Goal: Contribute content

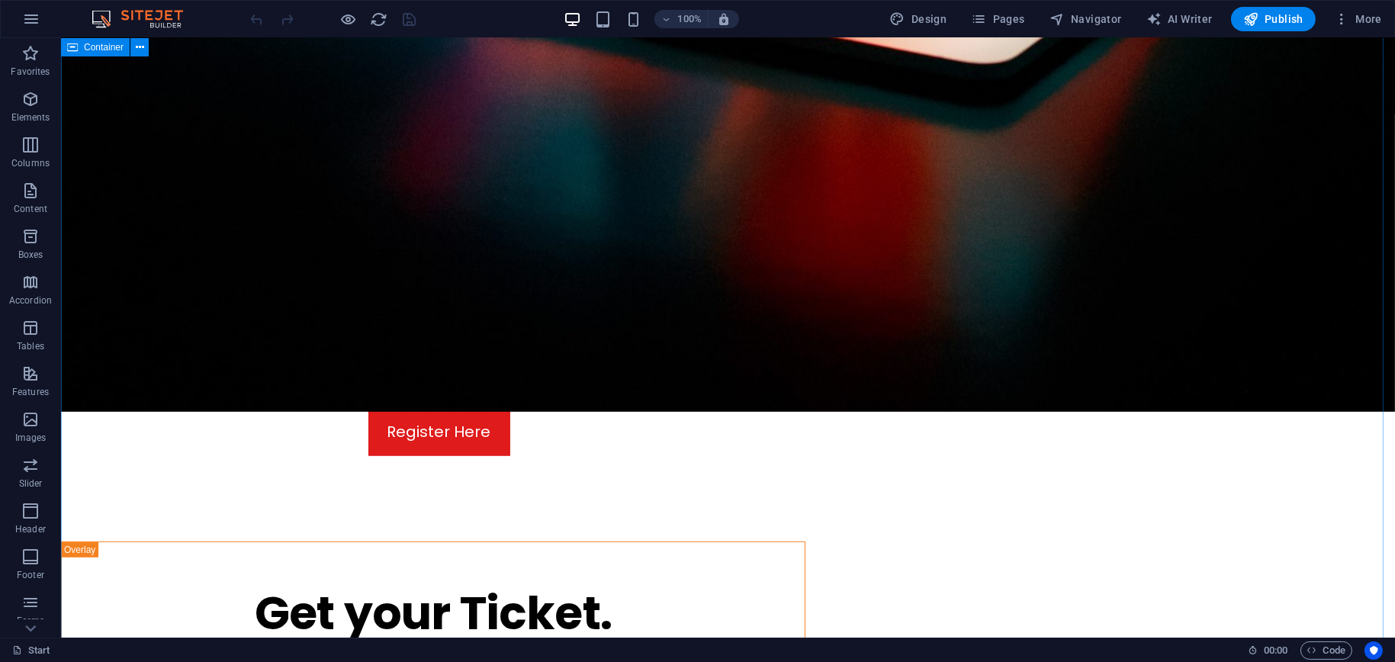
scroll to position [1754, 0]
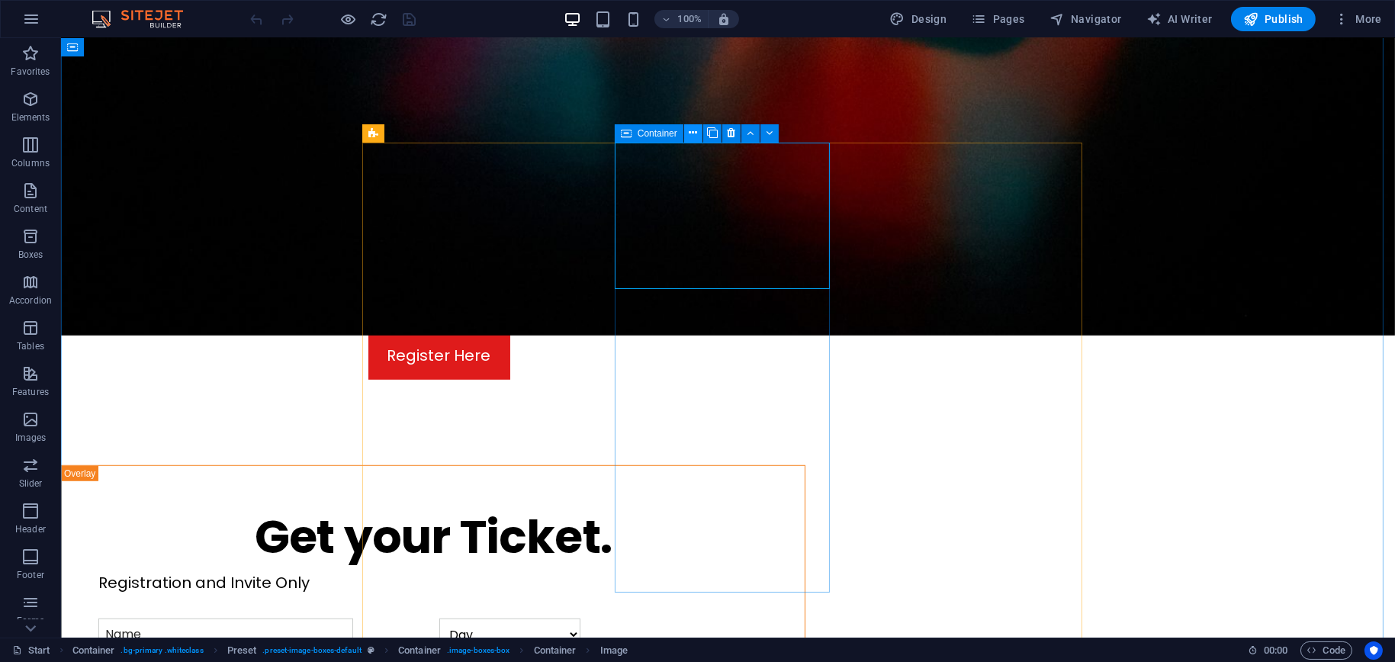
click at [692, 135] on icon at bounding box center [693, 133] width 8 height 16
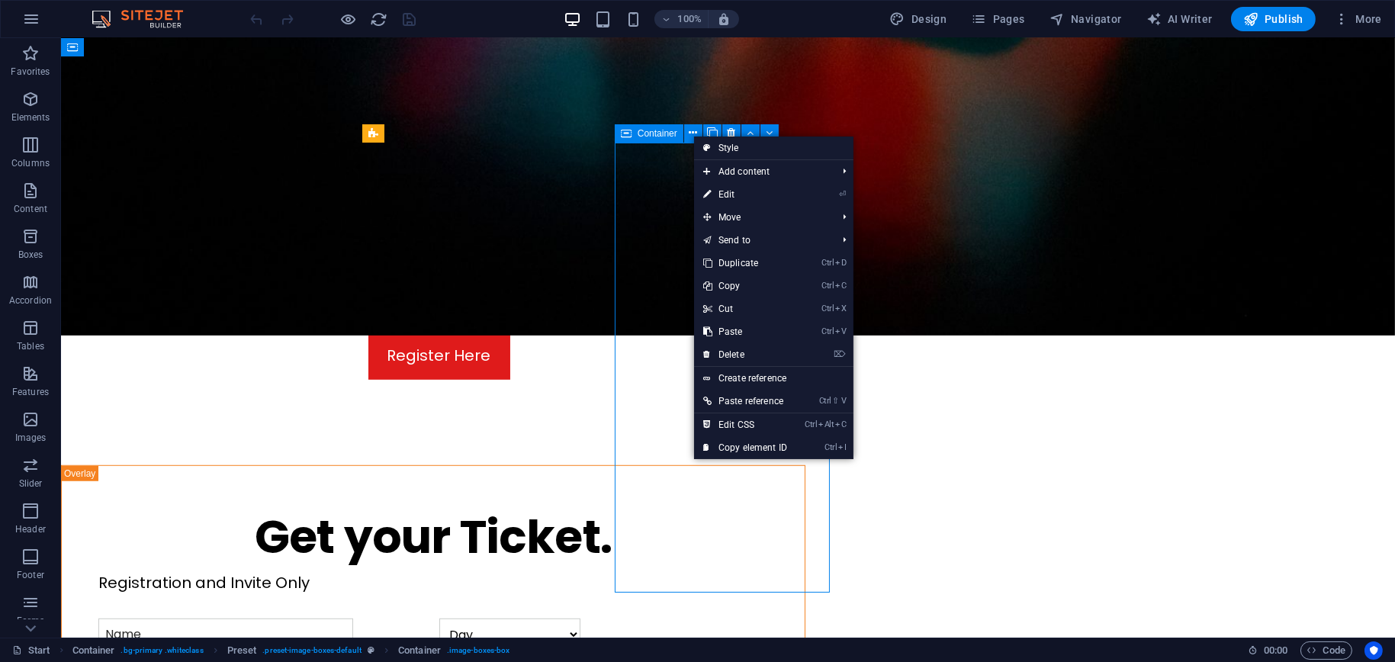
click at [646, 132] on span "Container" at bounding box center [658, 133] width 40 height 9
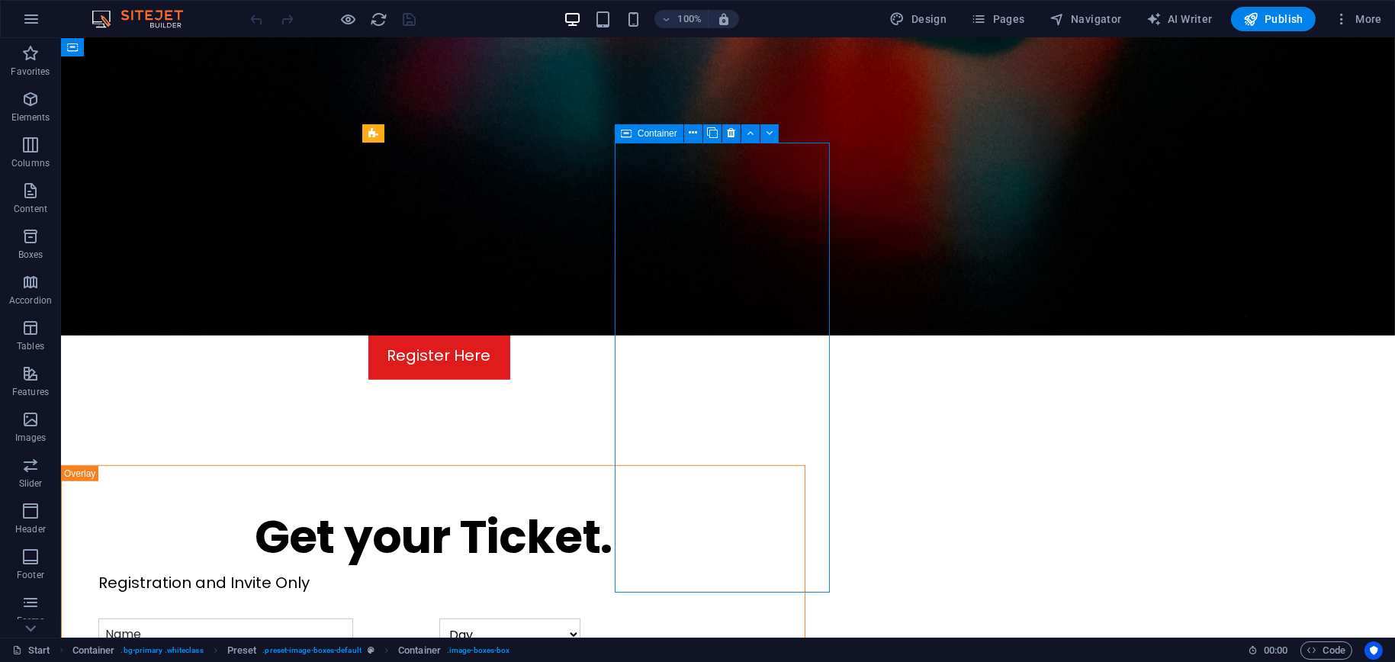
click at [647, 132] on span "Container" at bounding box center [658, 133] width 40 height 9
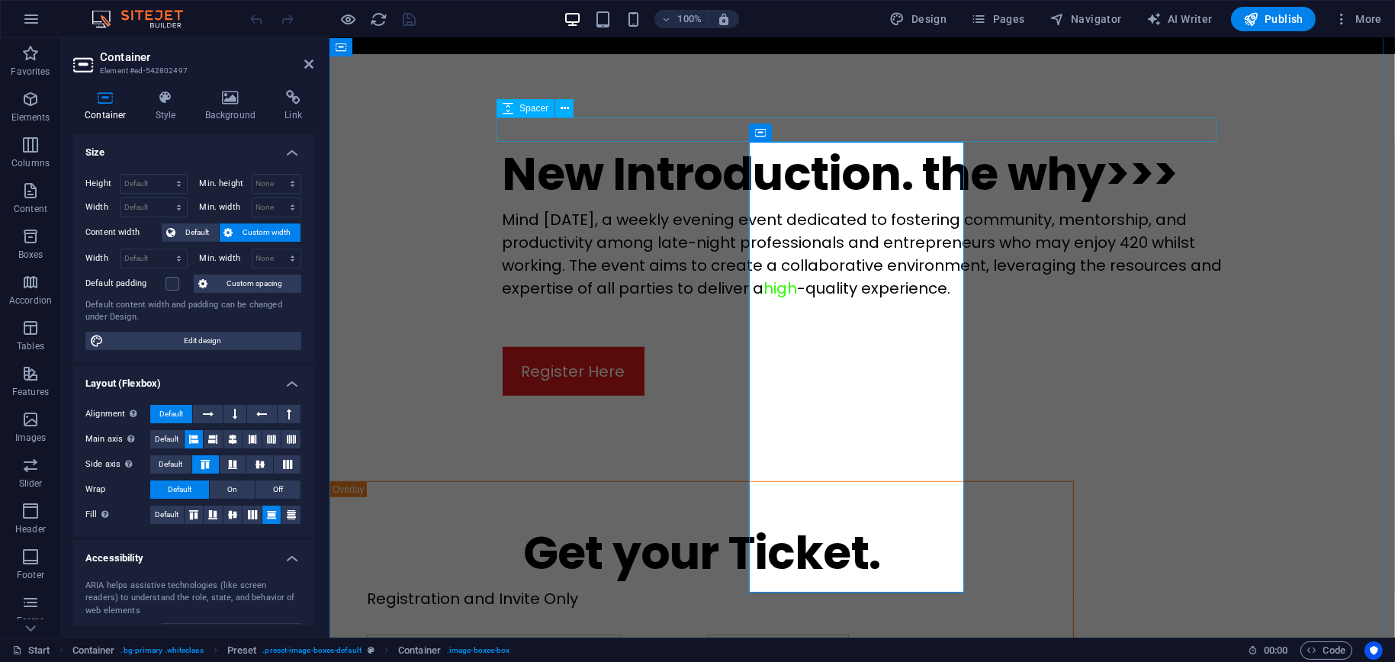
scroll to position [1786, 0]
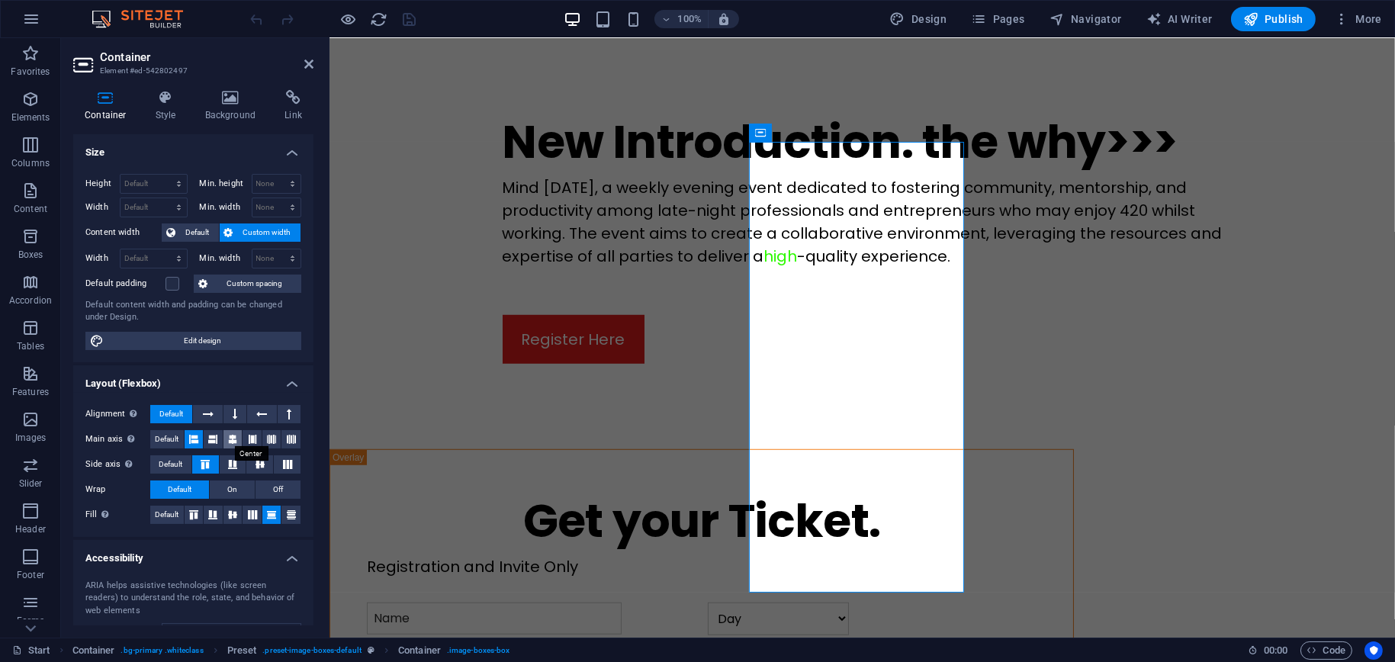
click at [231, 437] on icon at bounding box center [232, 439] width 9 height 18
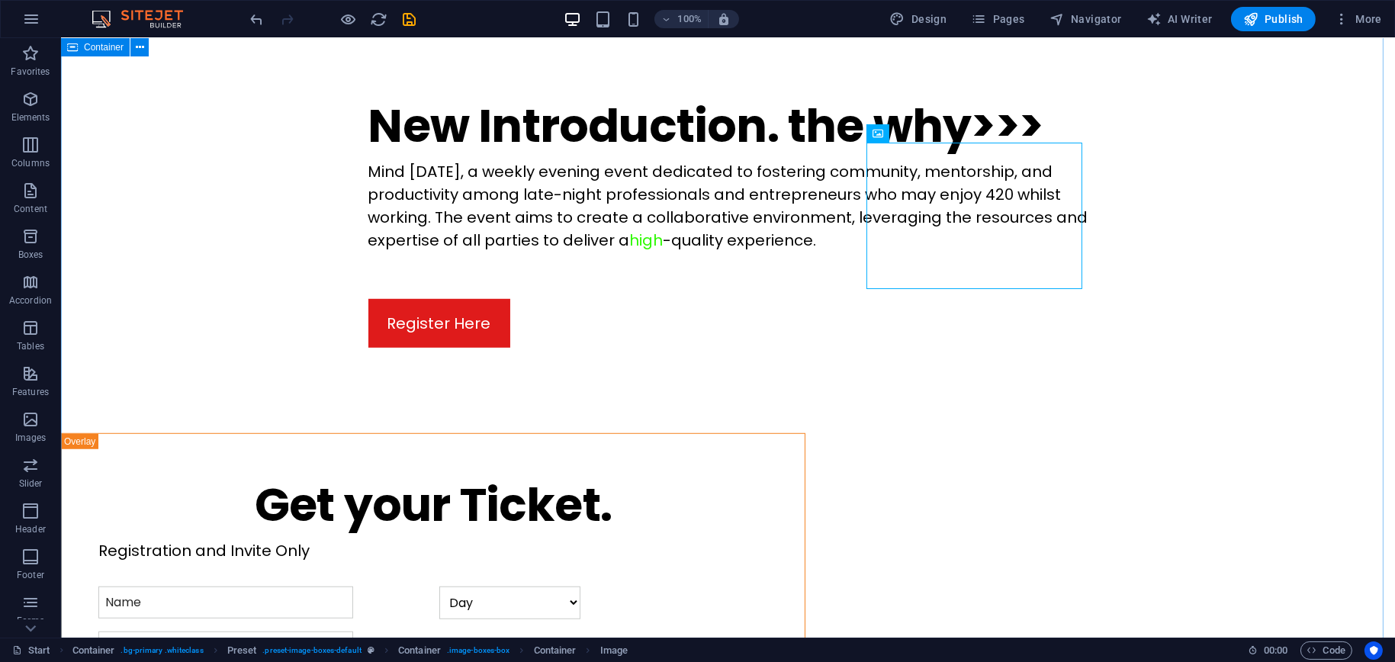
scroll to position [1754, 0]
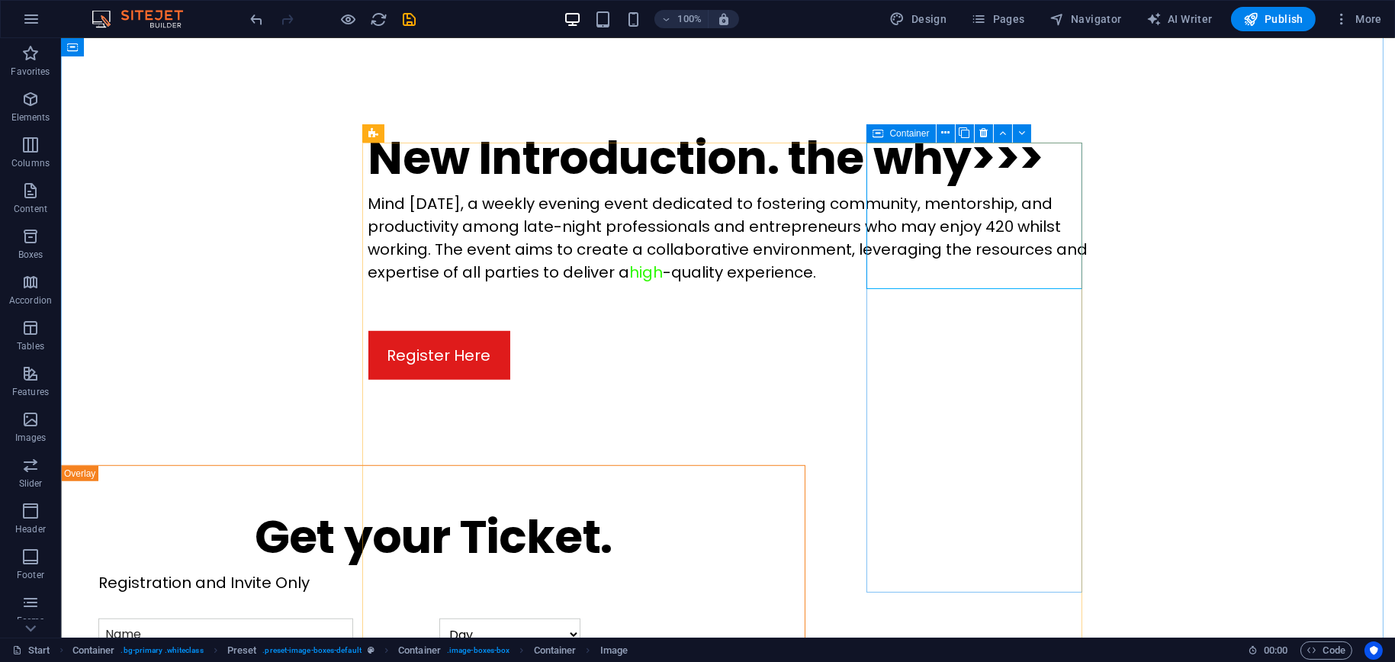
click at [881, 131] on icon at bounding box center [877, 133] width 11 height 18
click at [880, 131] on icon at bounding box center [877, 133] width 11 height 18
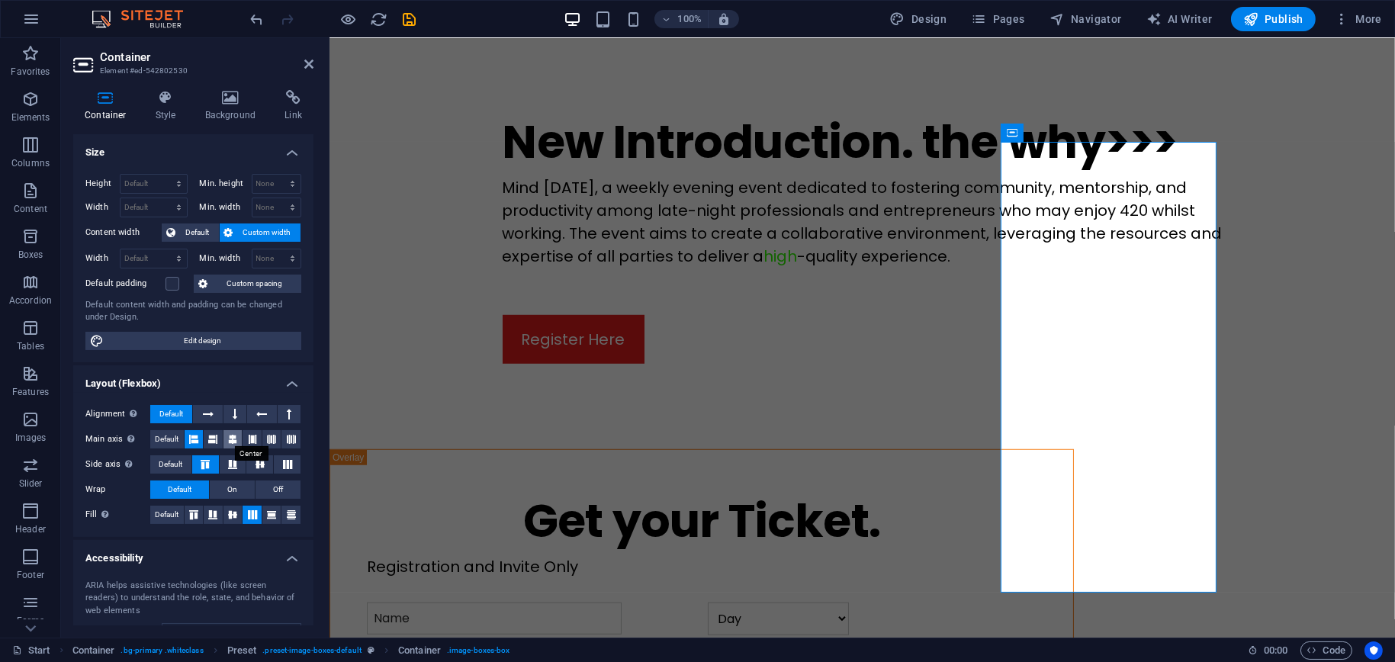
click at [223, 442] on button at bounding box center [232, 439] width 19 height 18
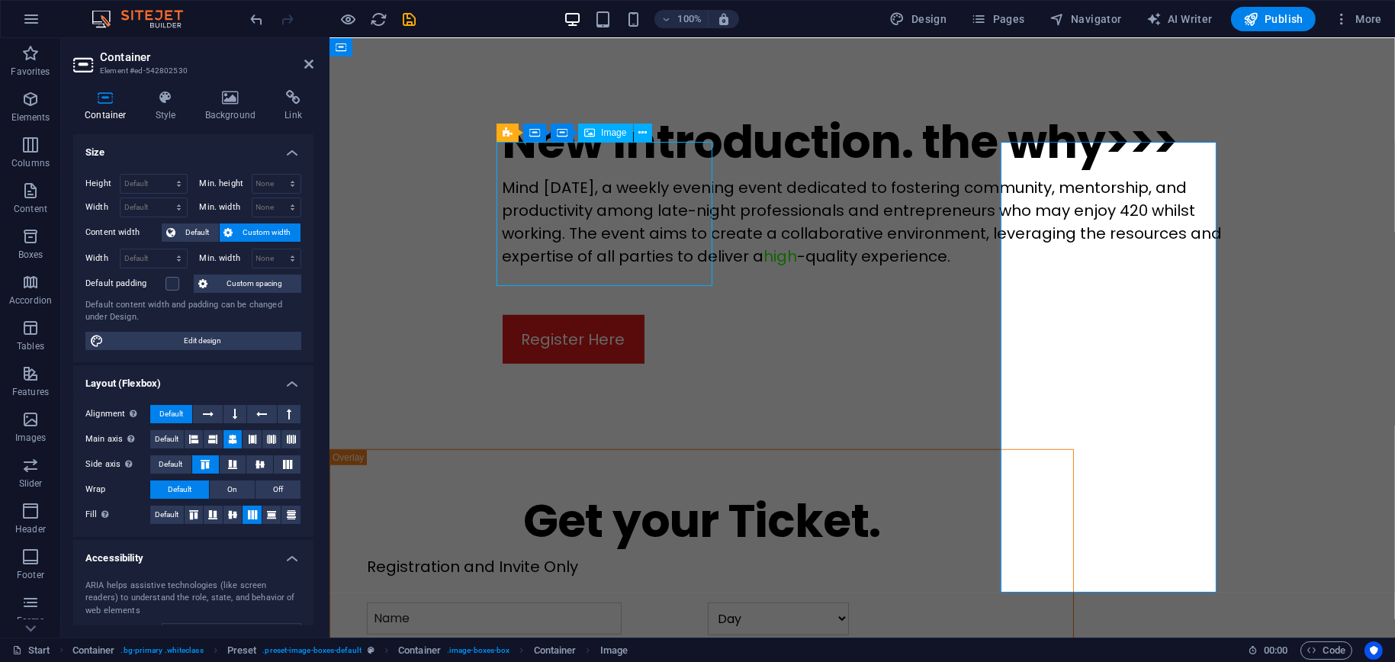
scroll to position [1754, 0]
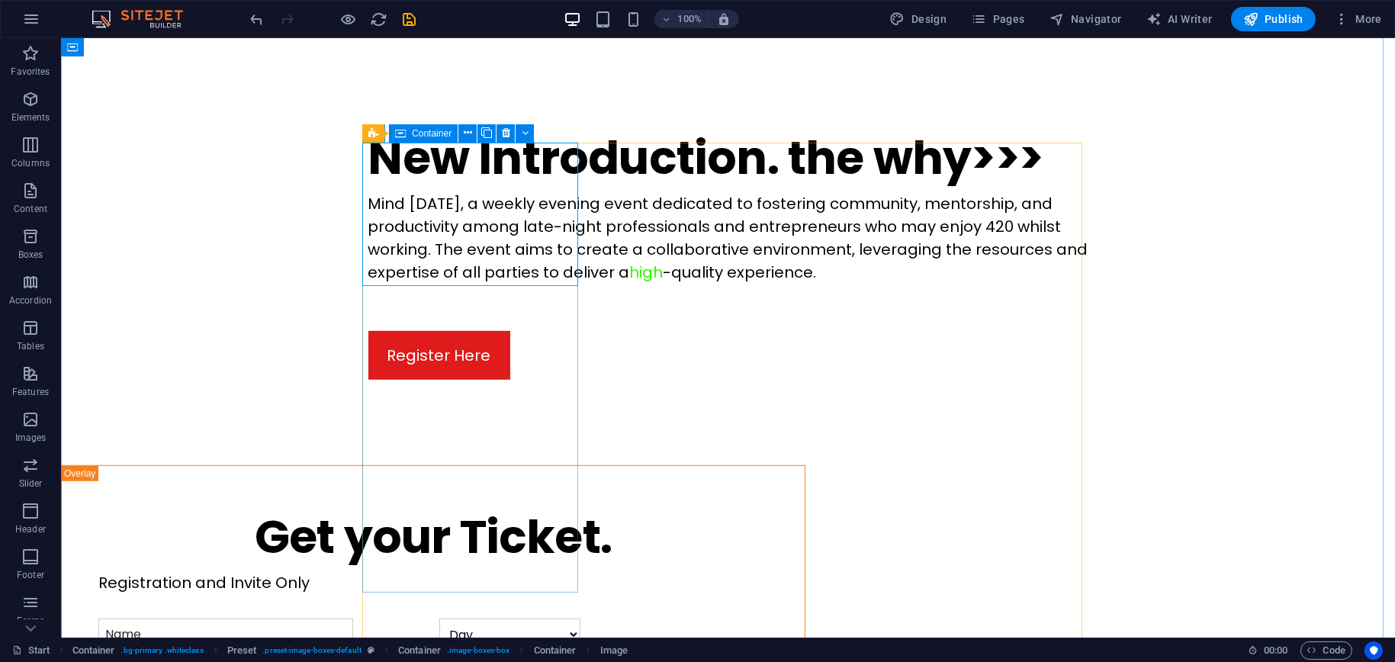
click at [413, 134] on span "Container" at bounding box center [432, 133] width 40 height 9
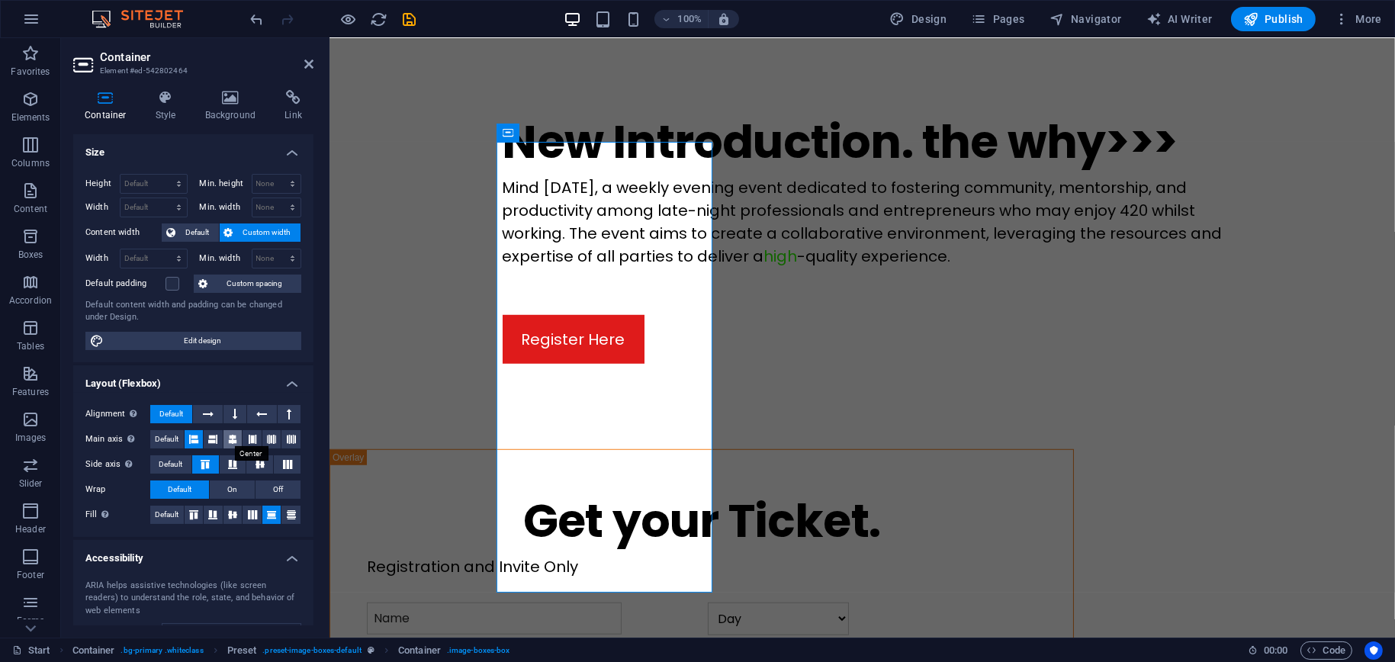
click at [228, 436] on icon at bounding box center [232, 439] width 9 height 18
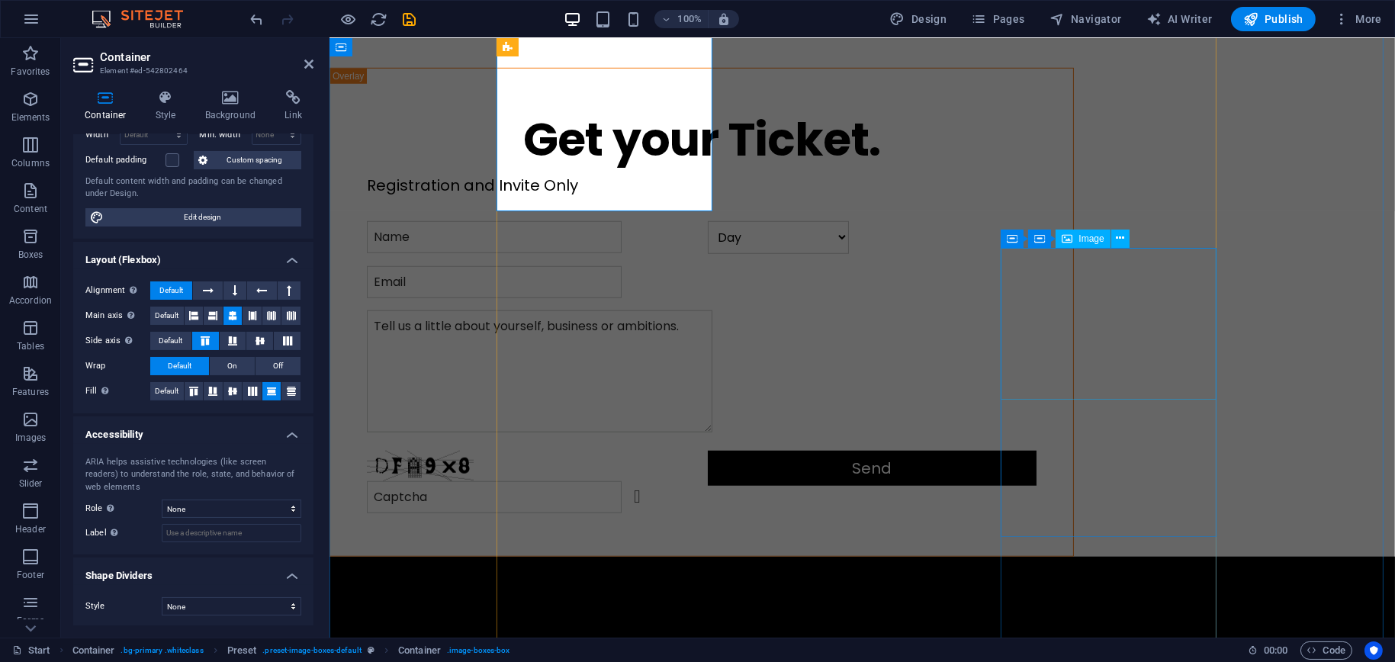
scroll to position [2015, 0]
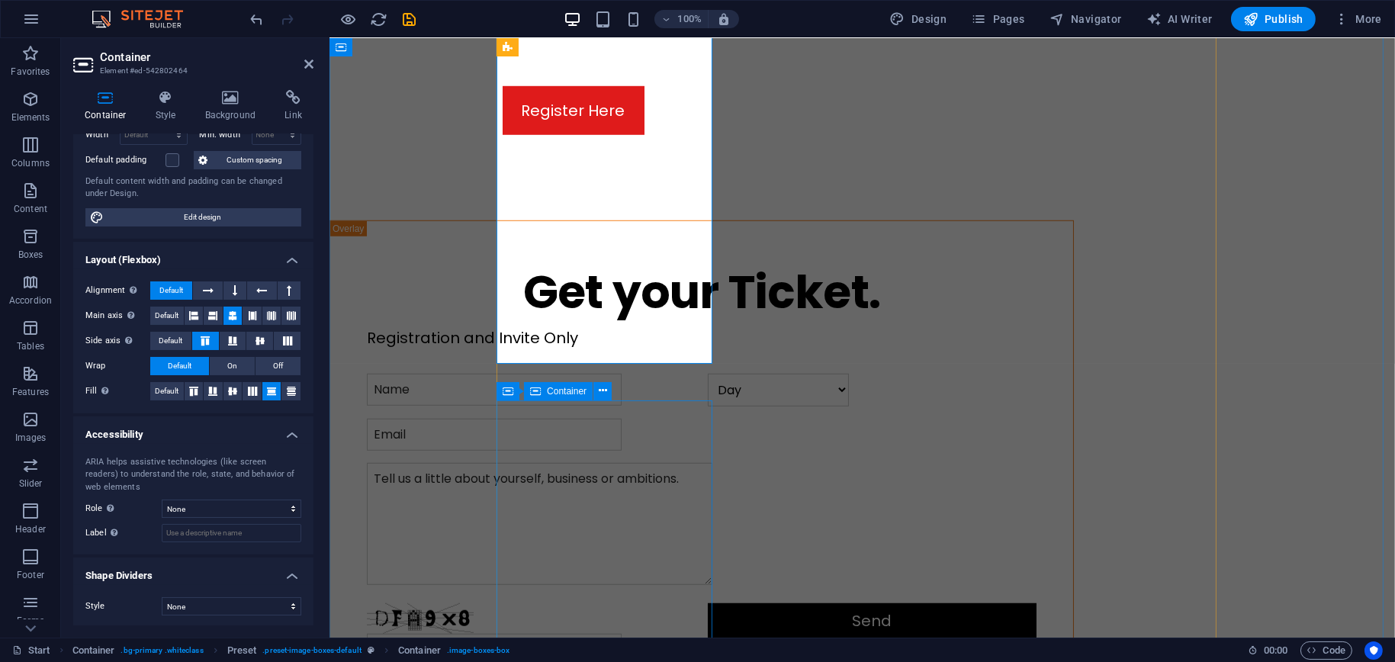
click at [550, 390] on span "Container" at bounding box center [567, 391] width 40 height 9
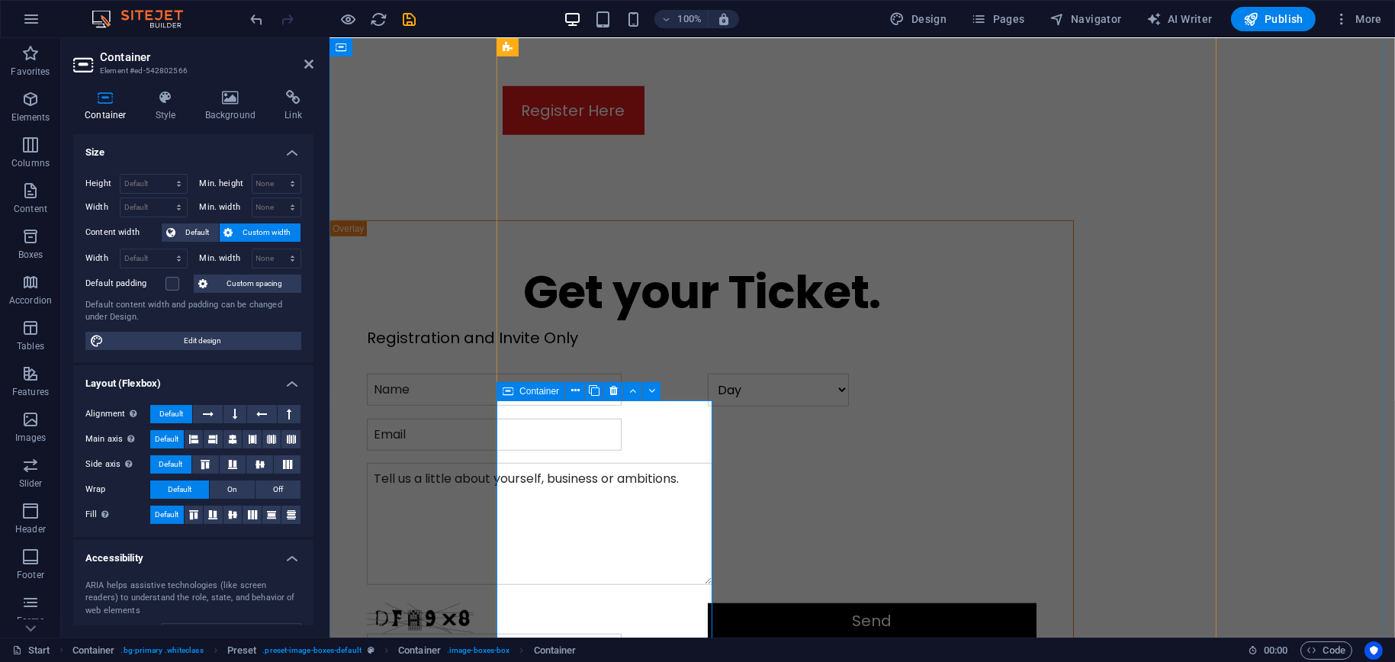
click at [528, 390] on span "Container" at bounding box center [539, 391] width 40 height 9
click at [529, 390] on span "Container" at bounding box center [539, 391] width 40 height 9
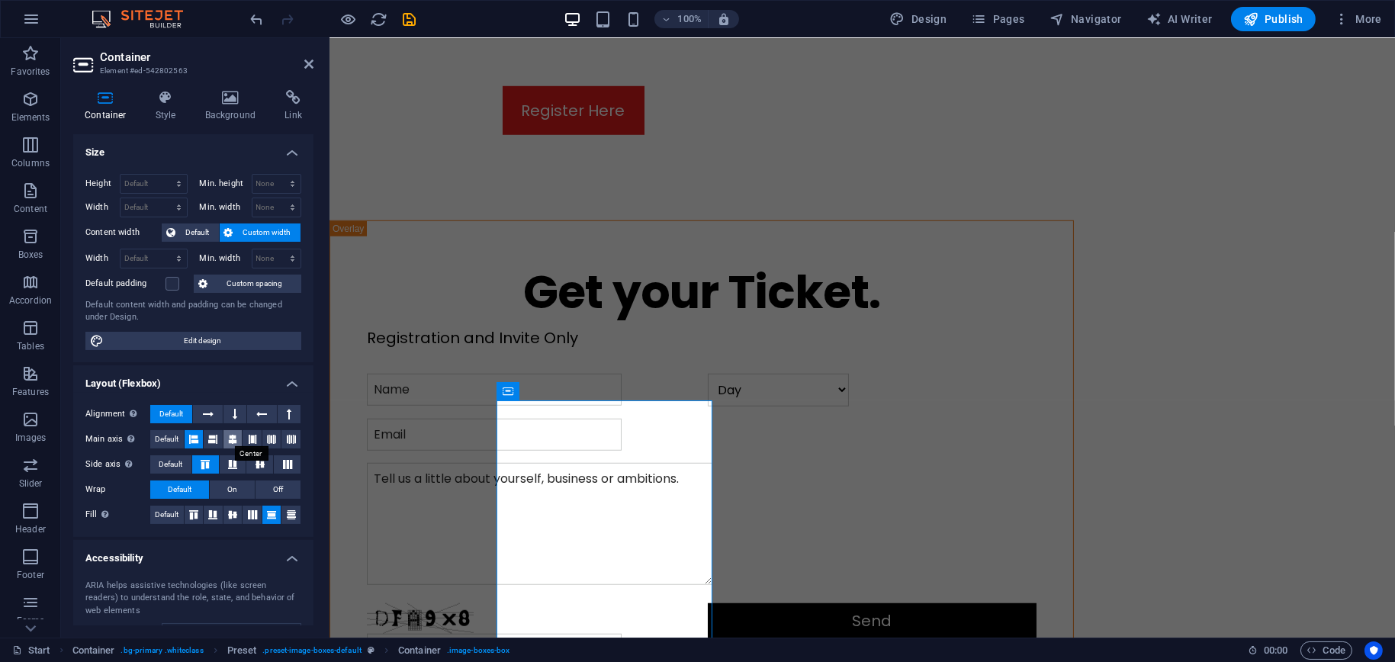
click at [232, 435] on icon at bounding box center [232, 439] width 9 height 18
click at [779, 390] on span "Container" at bounding box center [792, 391] width 40 height 9
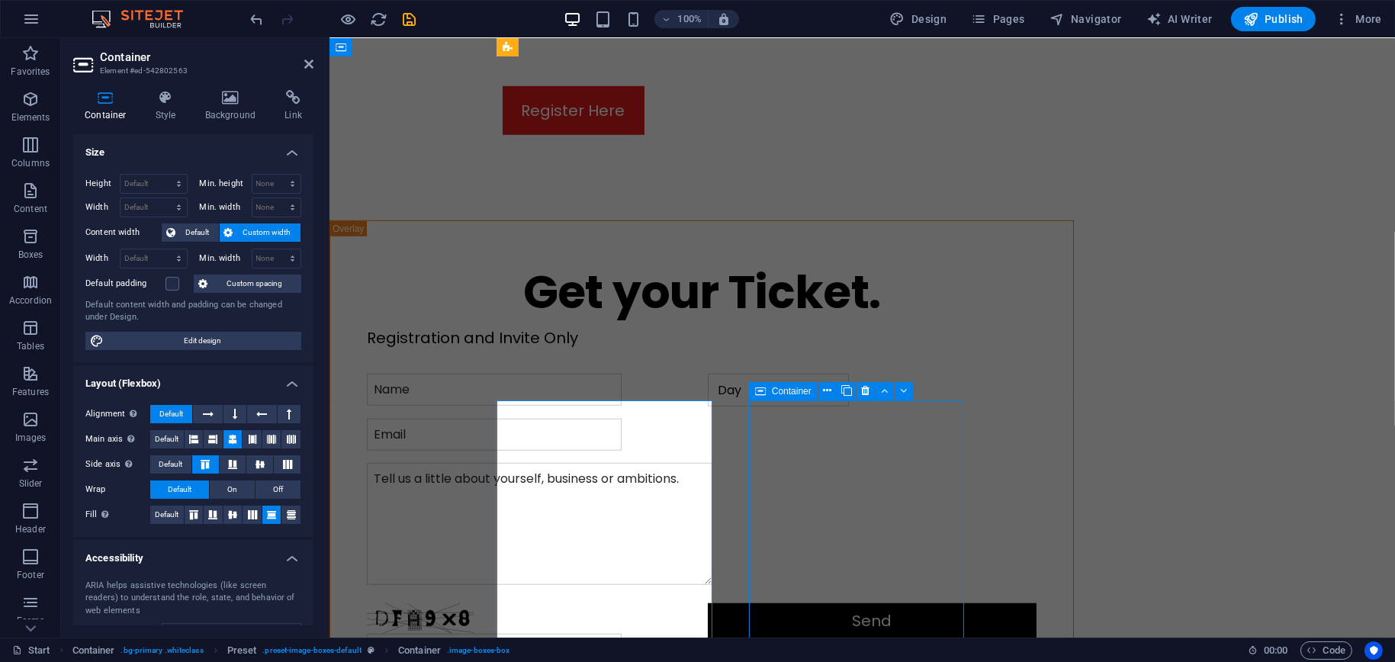
click at [779, 390] on span "Container" at bounding box center [792, 391] width 40 height 9
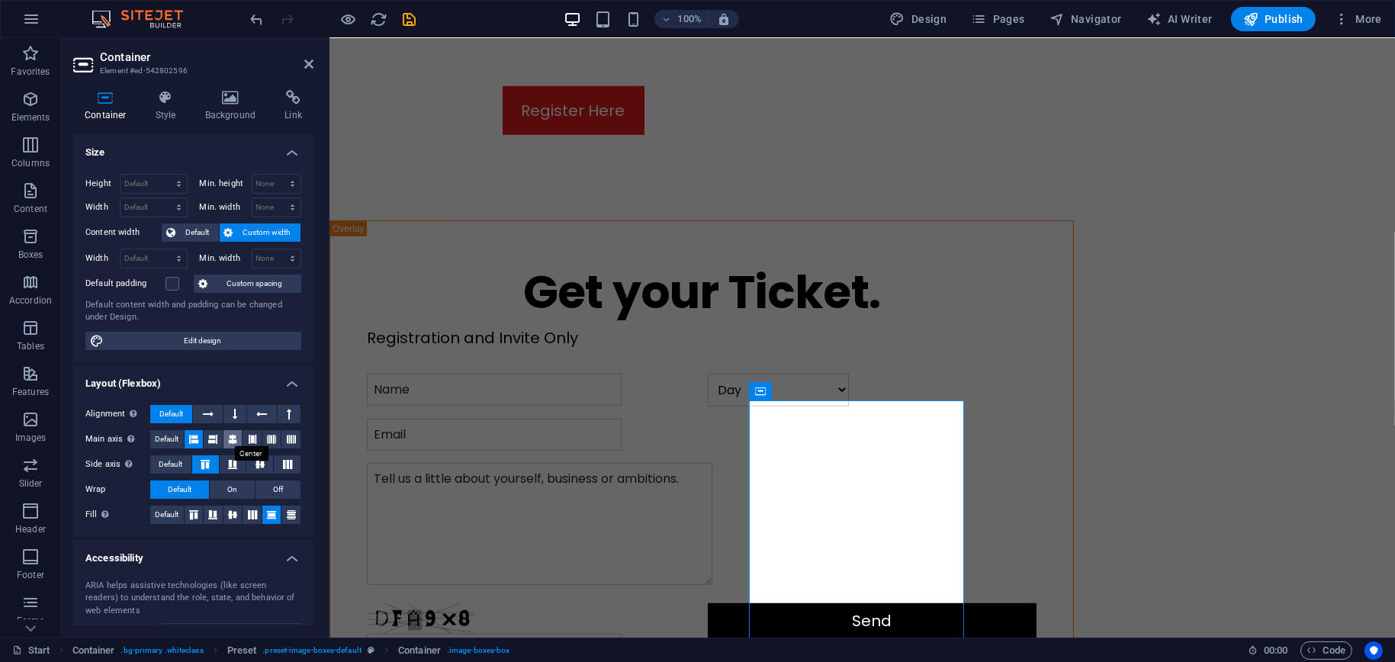
click at [233, 434] on icon at bounding box center [232, 439] width 9 height 18
click at [1042, 394] on icon at bounding box center [1039, 391] width 11 height 18
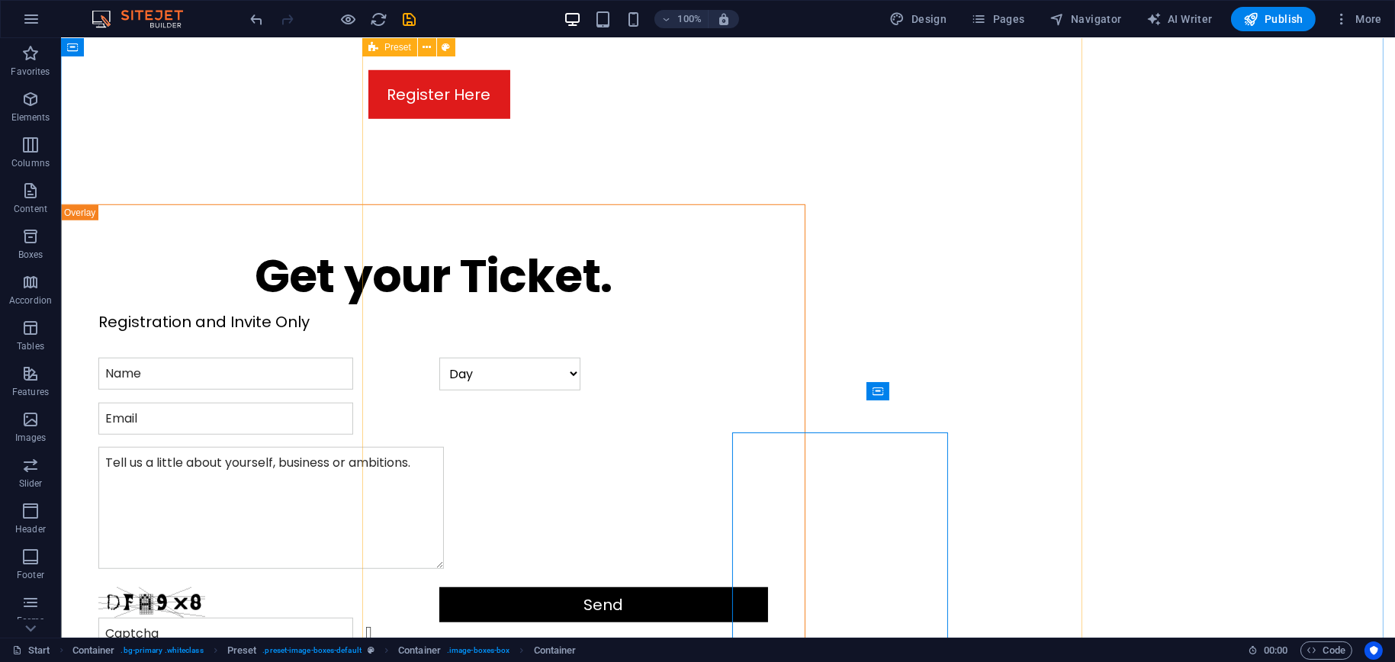
scroll to position [1983, 0]
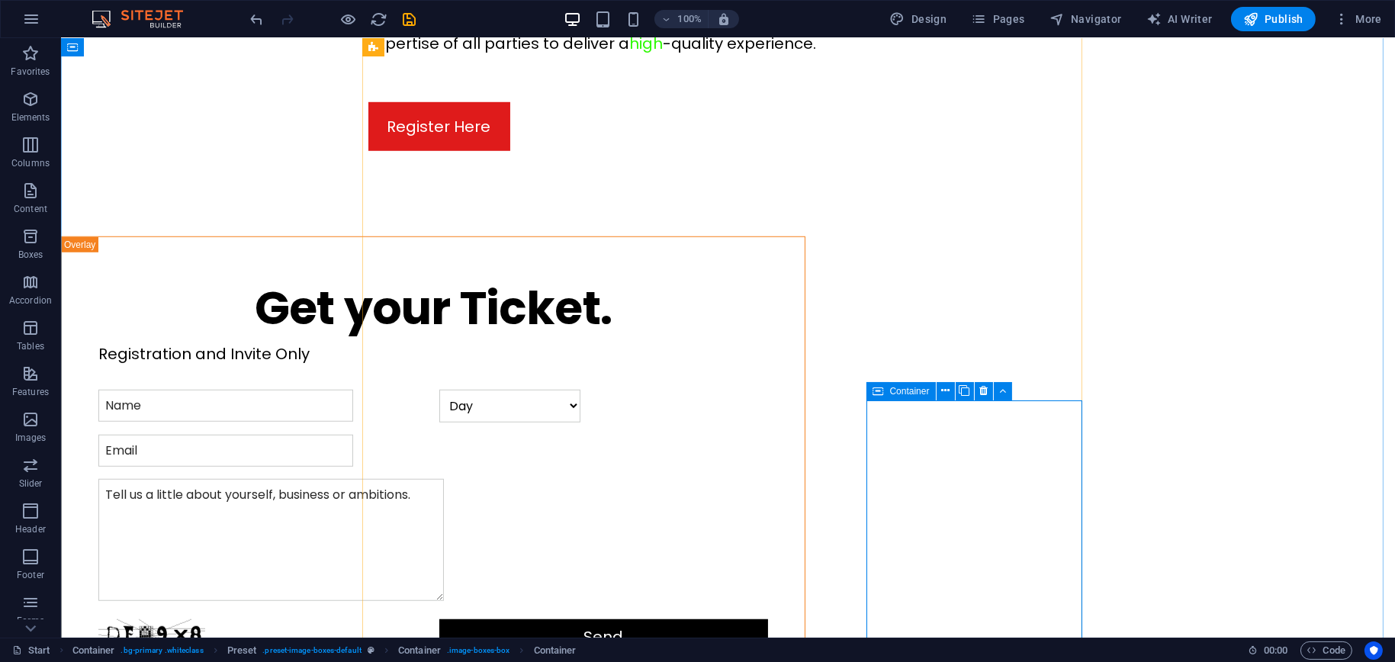
click at [904, 391] on span "Container" at bounding box center [909, 391] width 40 height 9
click at [910, 391] on span "Container" at bounding box center [909, 391] width 40 height 9
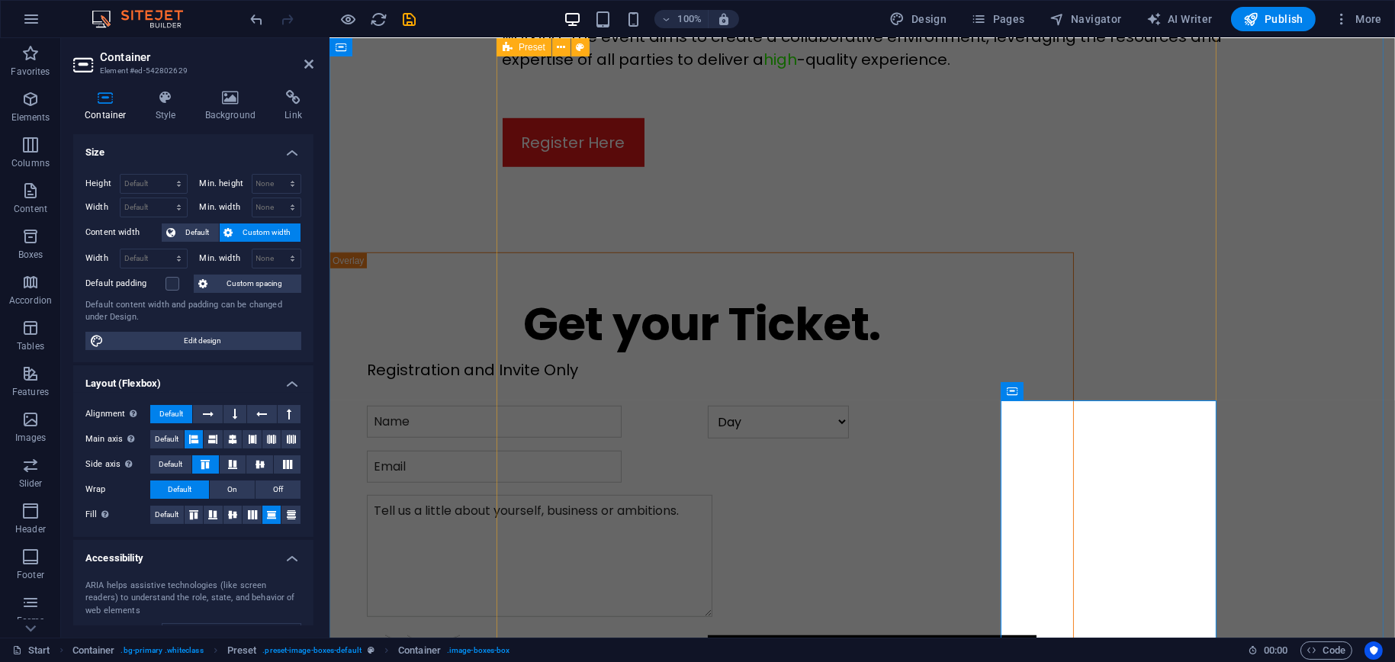
scroll to position [2015, 0]
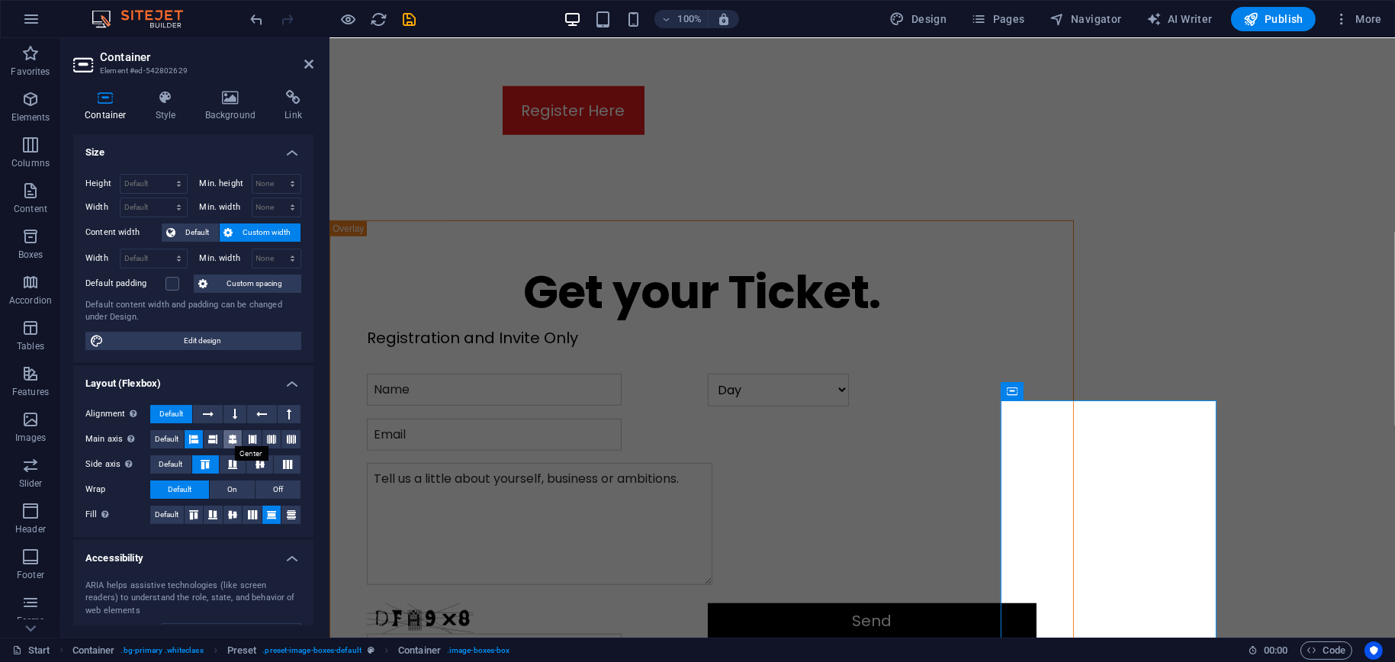
click at [233, 435] on icon at bounding box center [232, 439] width 9 height 18
click at [406, 19] on icon "save" at bounding box center [410, 20] width 18 height 18
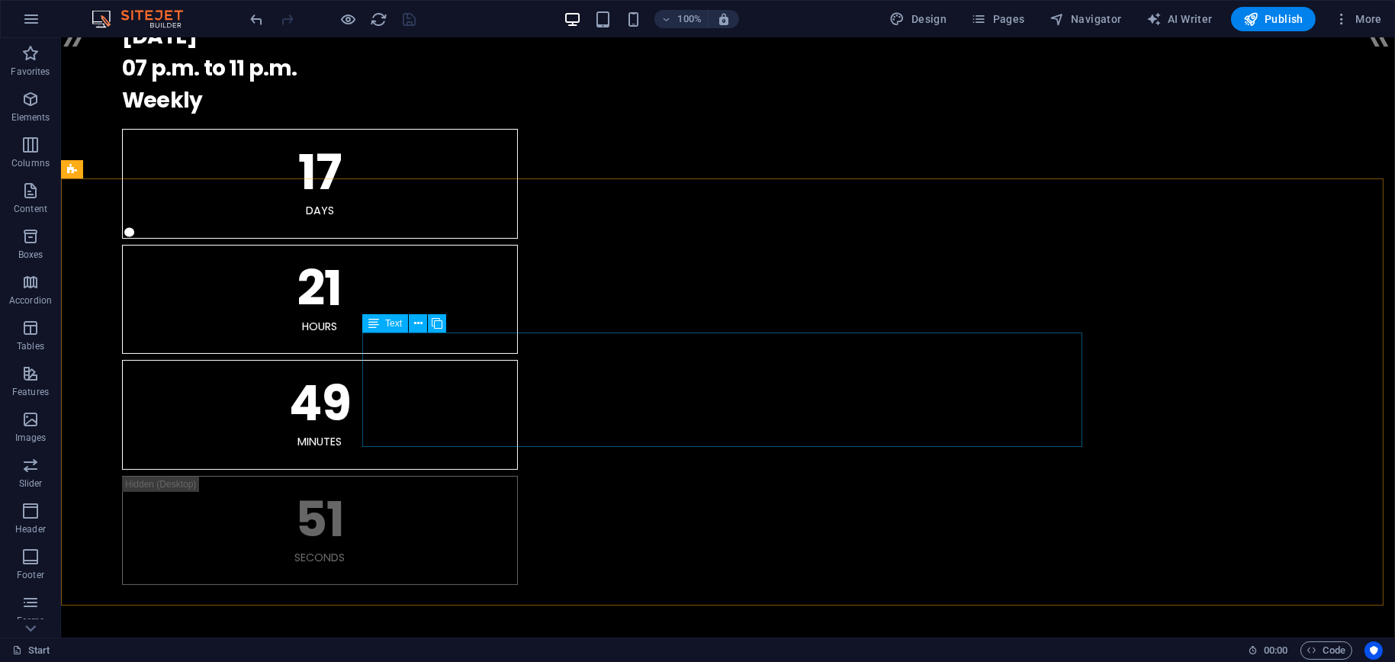
scroll to position [686, 0]
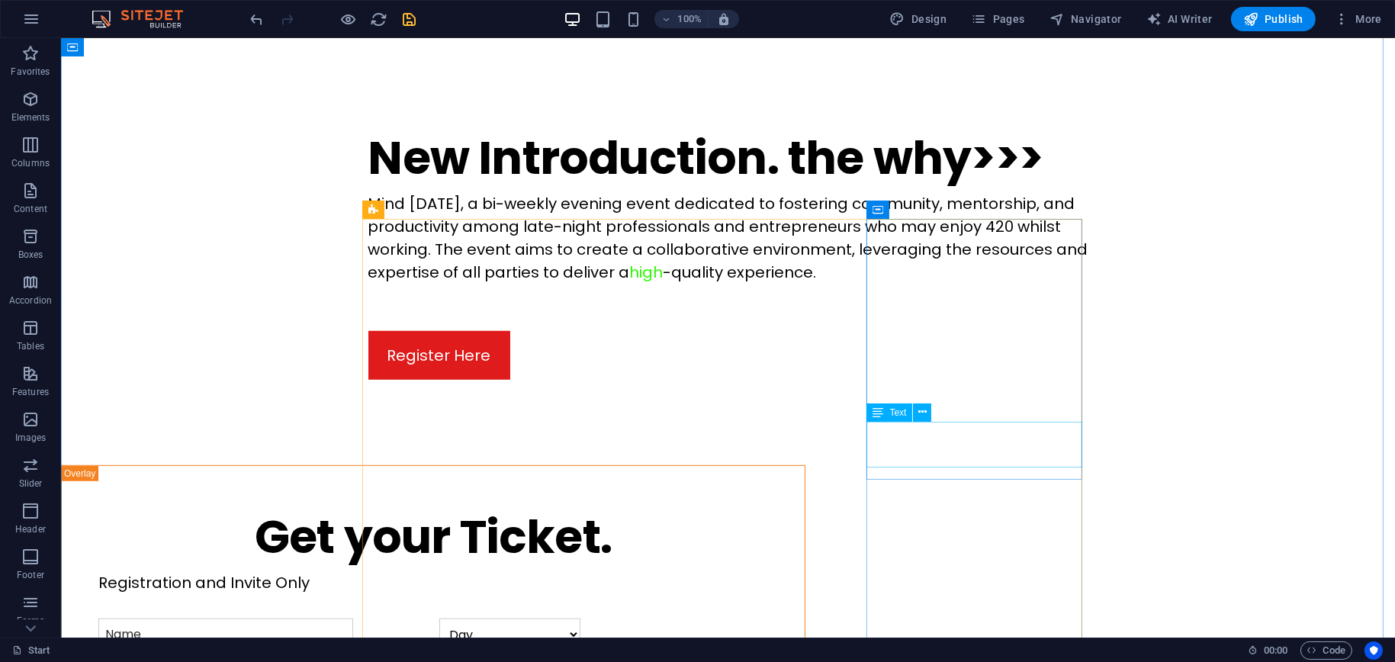
scroll to position [1678, 0]
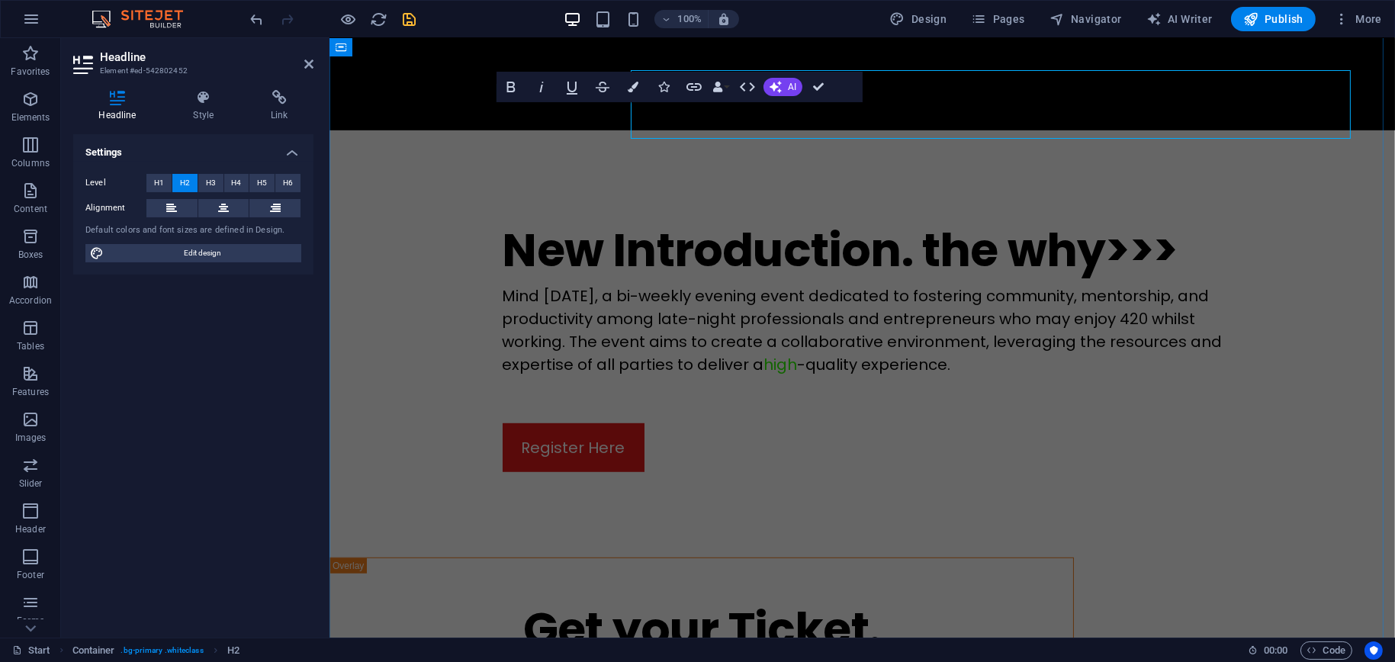
scroll to position [1710, 0]
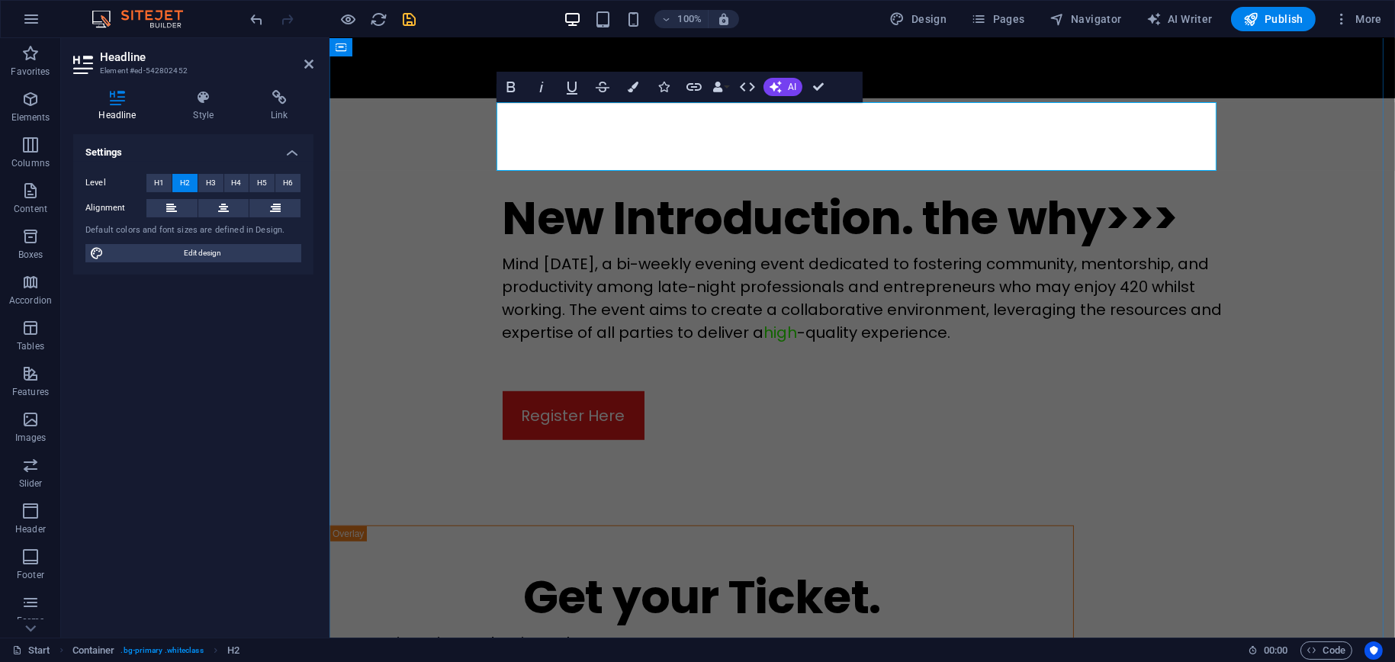
drag, startPoint x: 934, startPoint y: 135, endPoint x: 998, endPoint y: 137, distance: 64.1
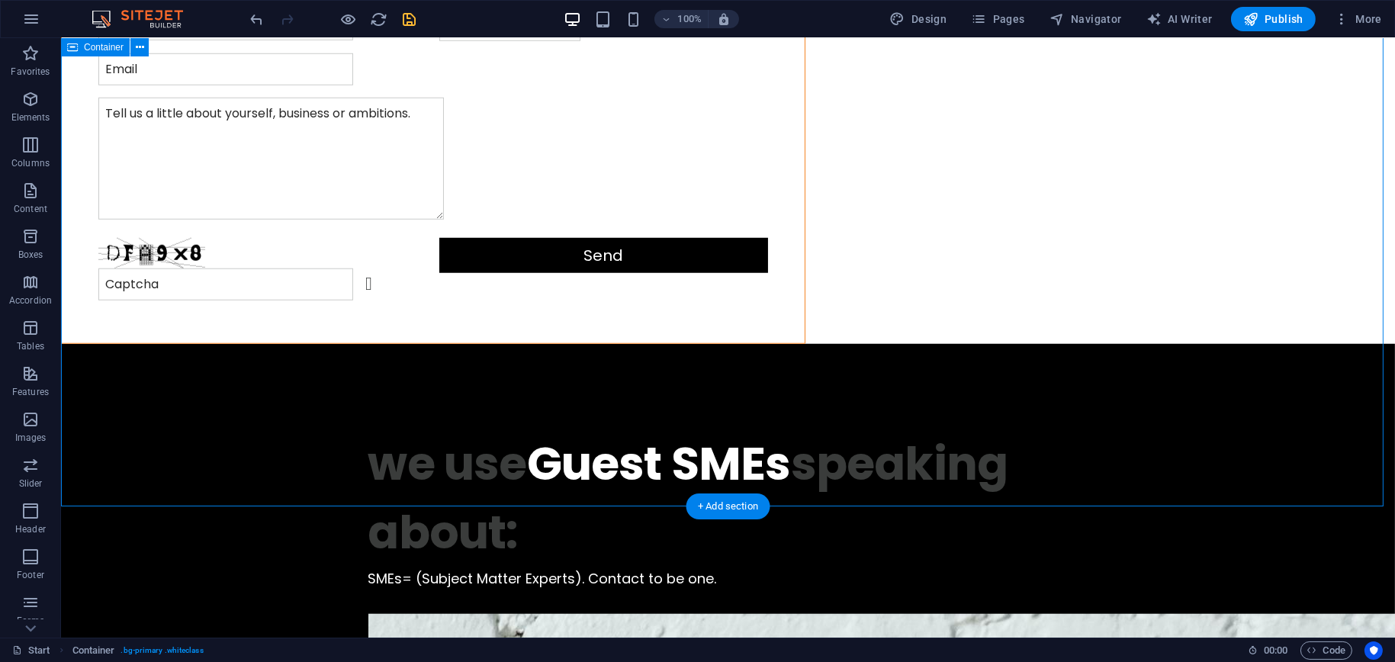
scroll to position [2669, 0]
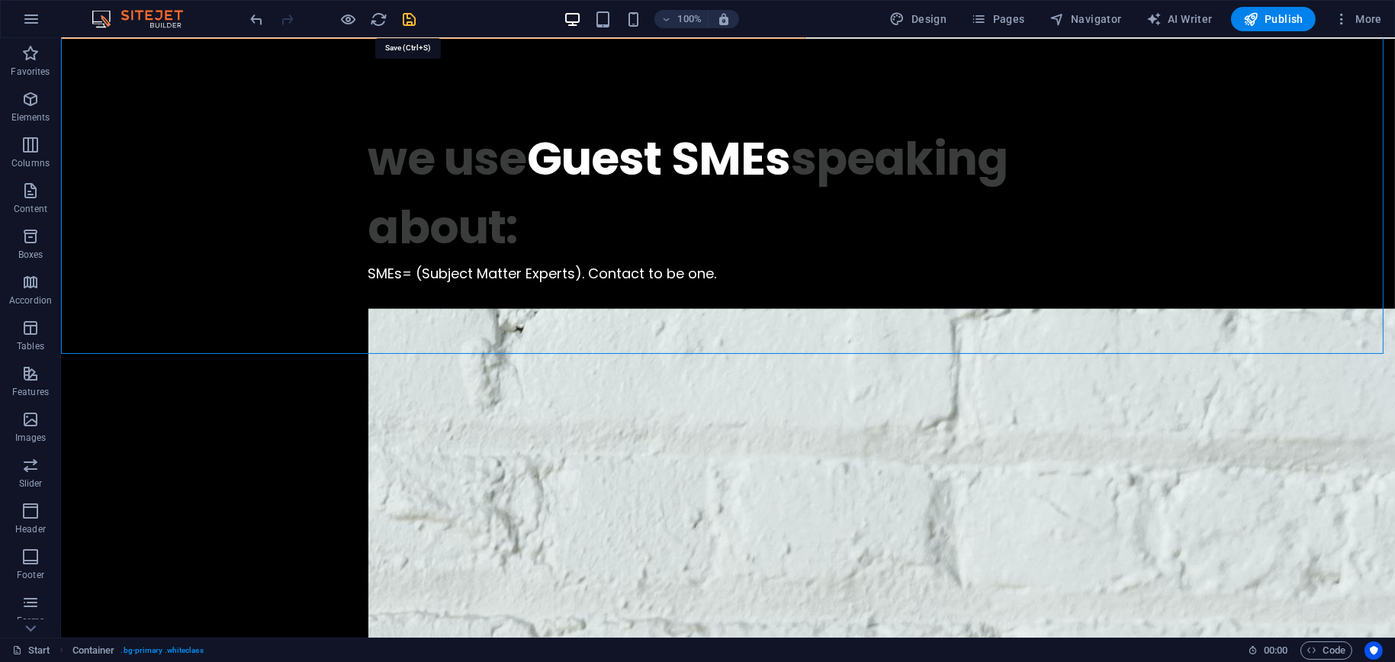
click at [413, 20] on icon "save" at bounding box center [410, 20] width 18 height 18
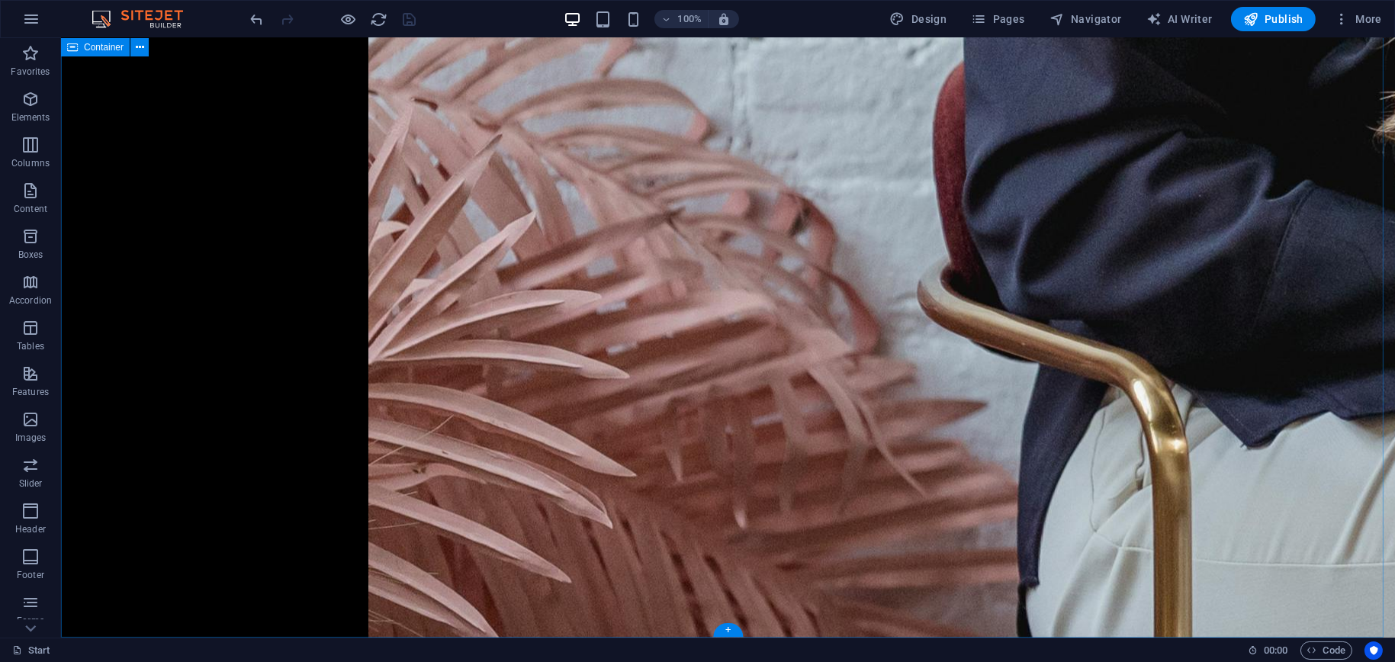
scroll to position [4730, 0]
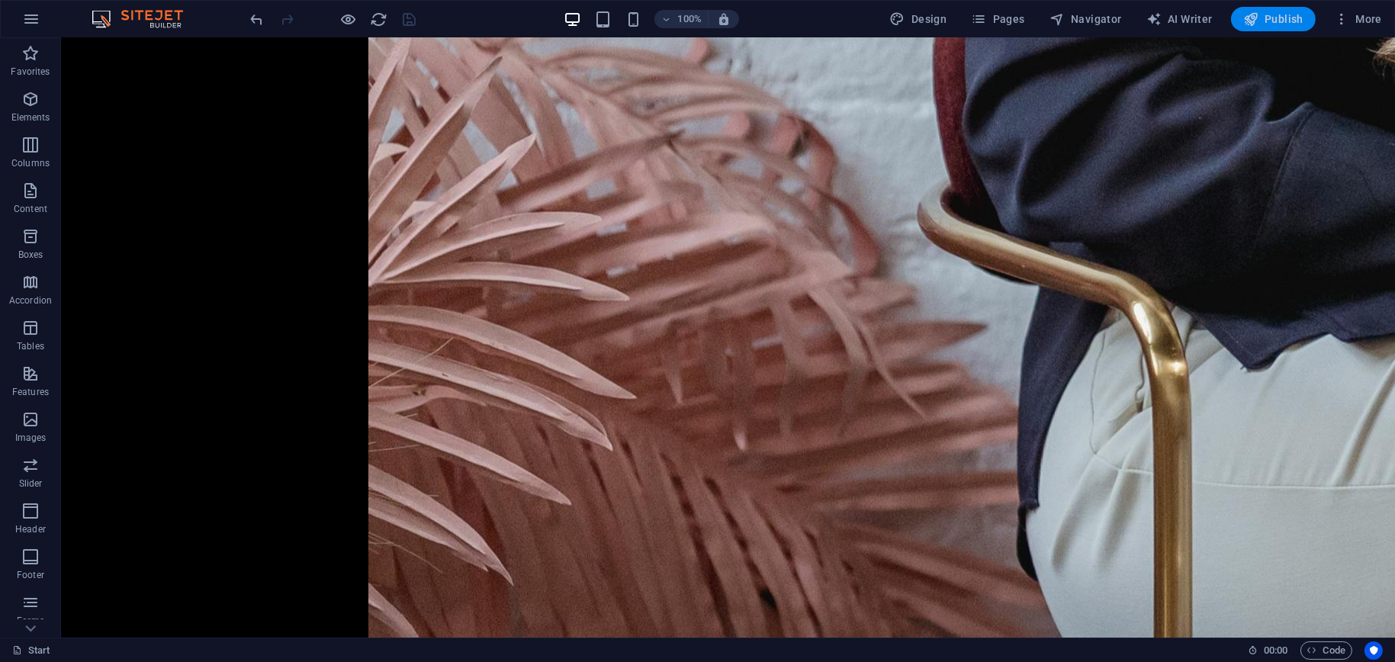
click at [1270, 21] on span "Publish" at bounding box center [1273, 18] width 60 height 15
